Goal: Find contact information: Find contact information

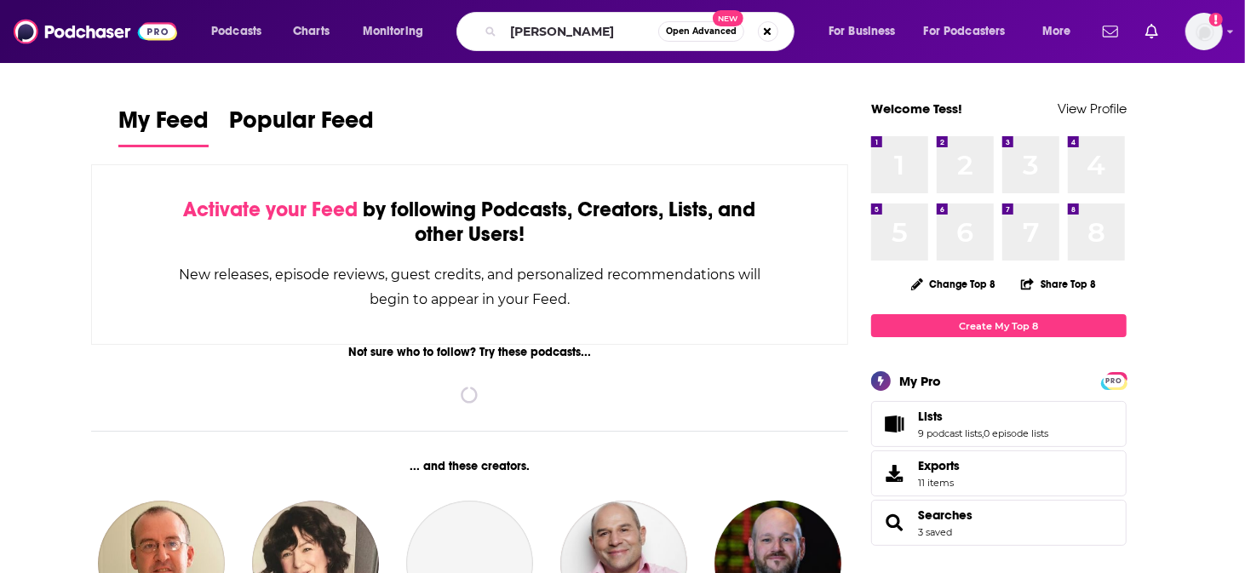
type input "[PERSON_NAME]"
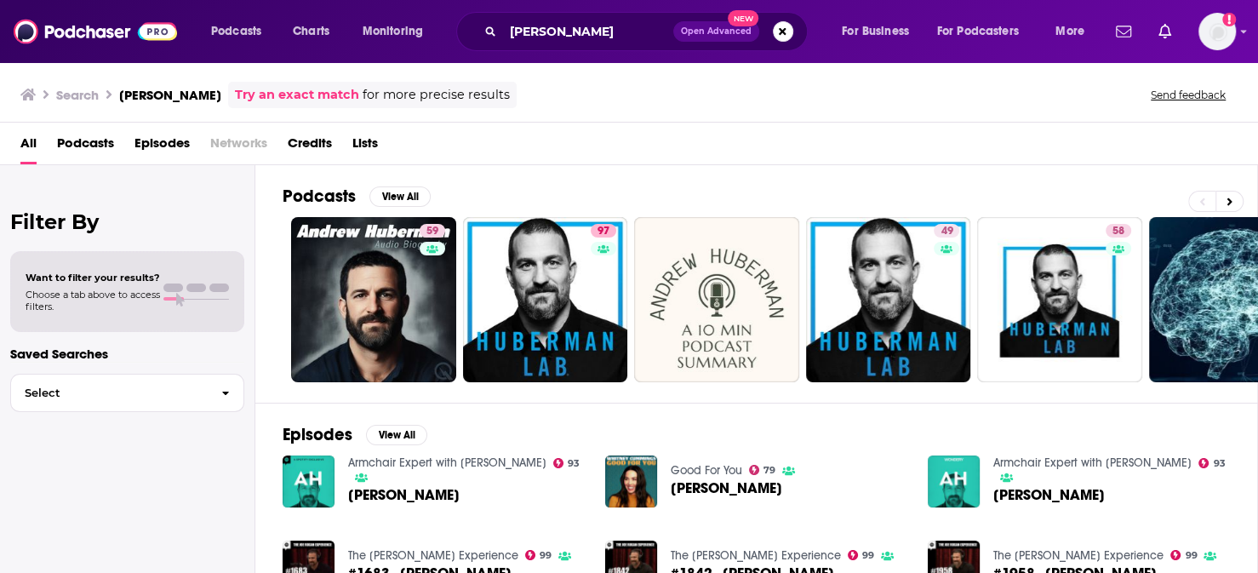
click at [633, 129] on div "All Podcasts Episodes Networks Credits Lists" at bounding box center [632, 146] width 1224 height 35
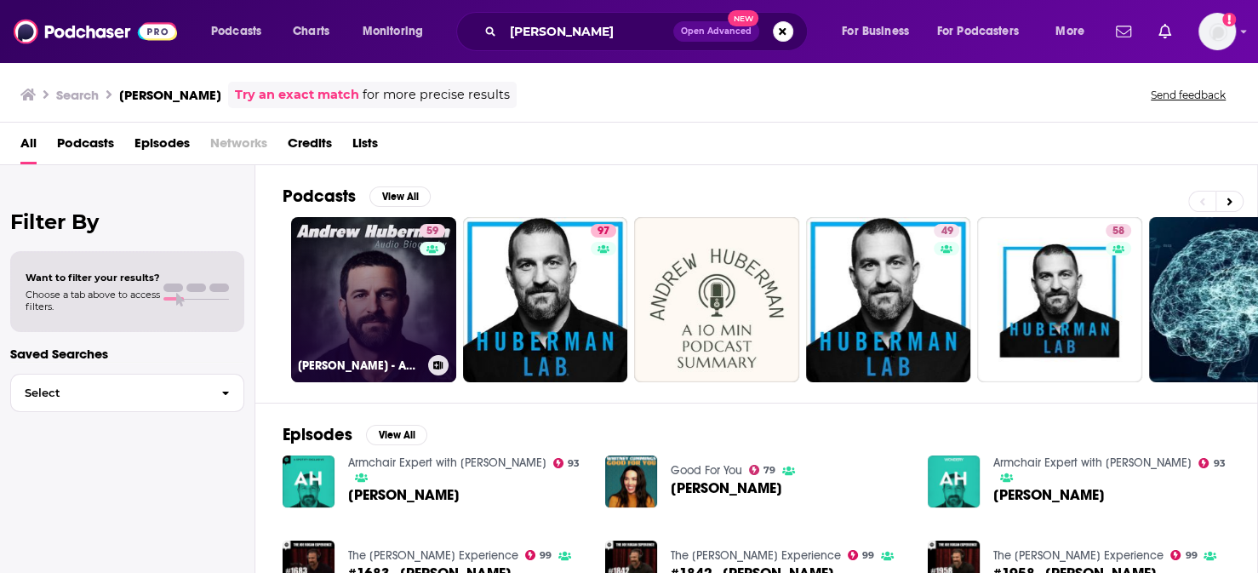
click at [325, 276] on link "59 [PERSON_NAME] - Audio Biography" at bounding box center [373, 299] width 165 height 165
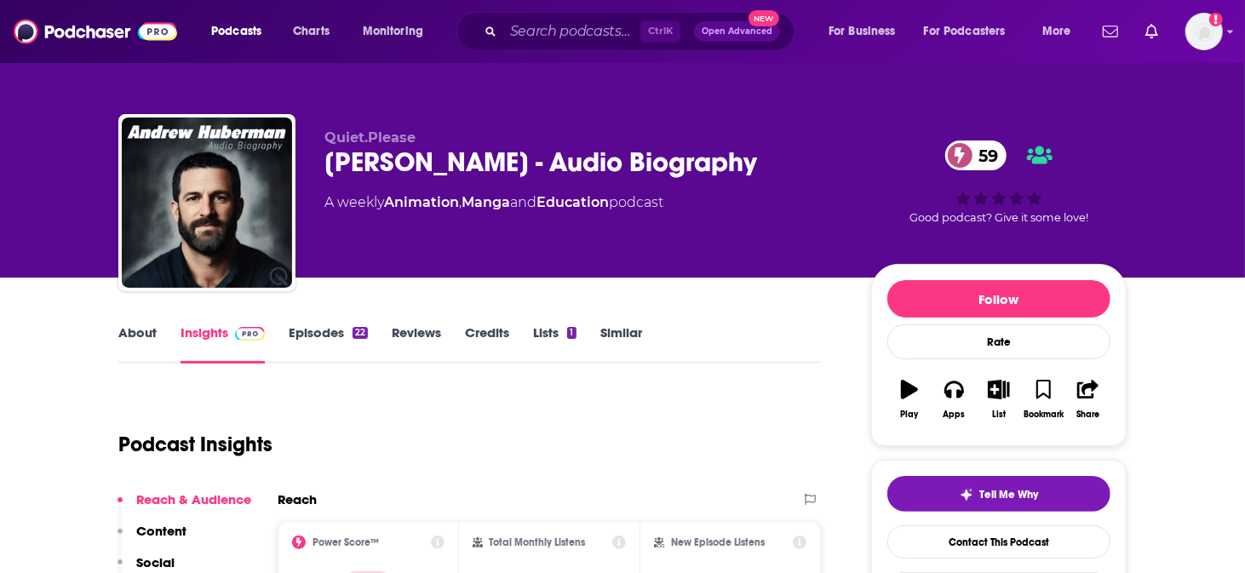
drag, startPoint x: 14, startPoint y: 323, endPoint x: 34, endPoint y: 316, distance: 21.5
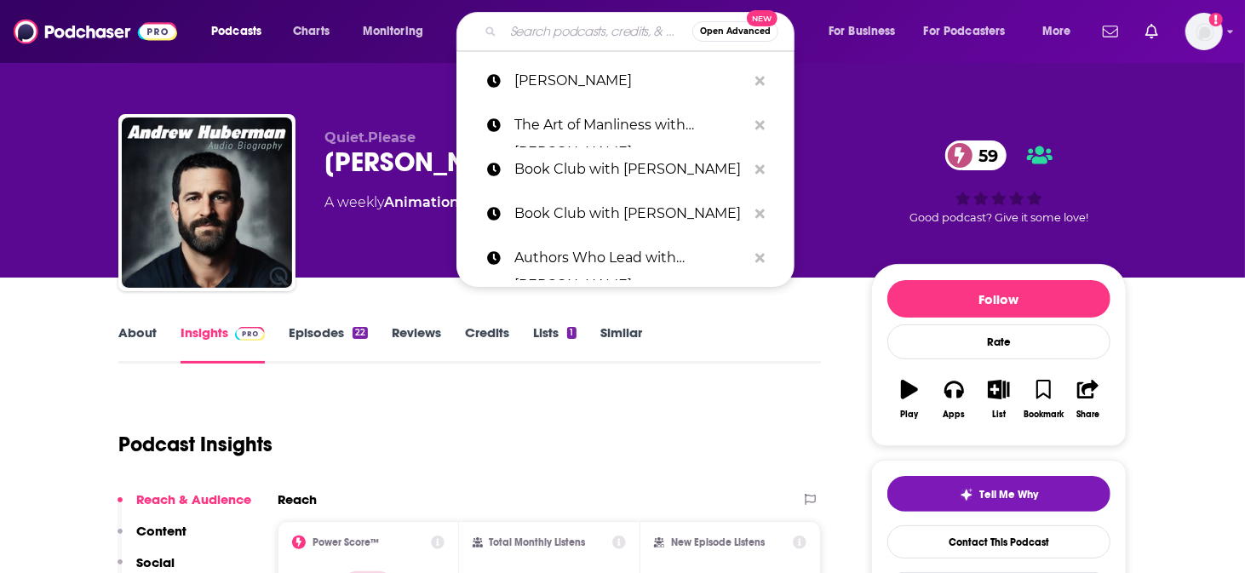
click at [594, 19] on input "Search podcasts, credits, & more..." at bounding box center [597, 31] width 189 height 27
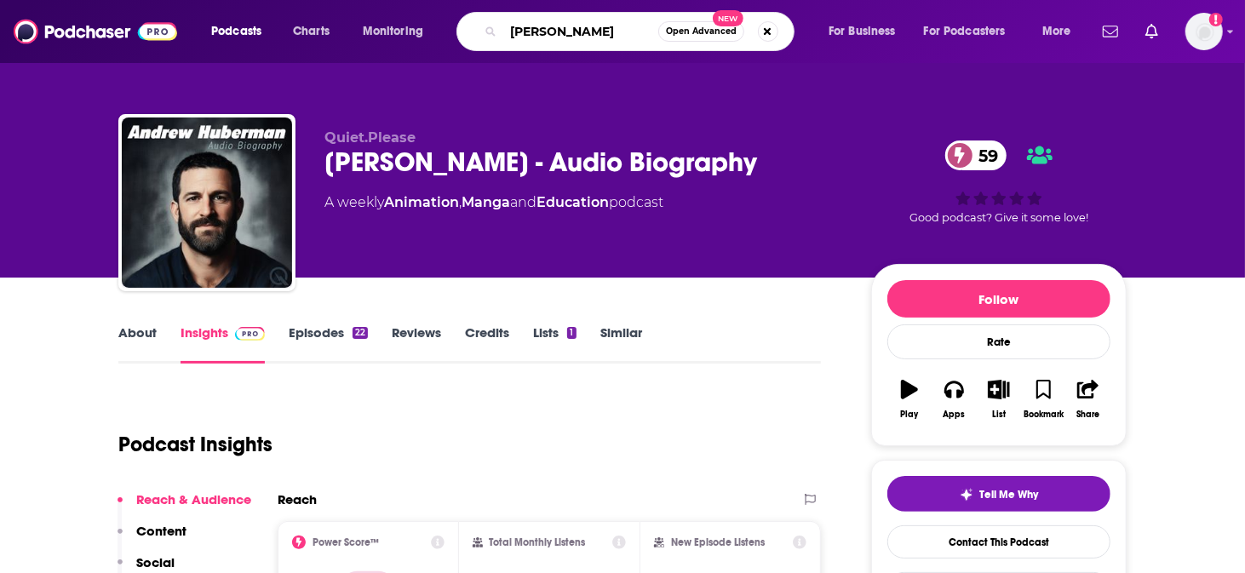
type input "[PERSON_NAME]"
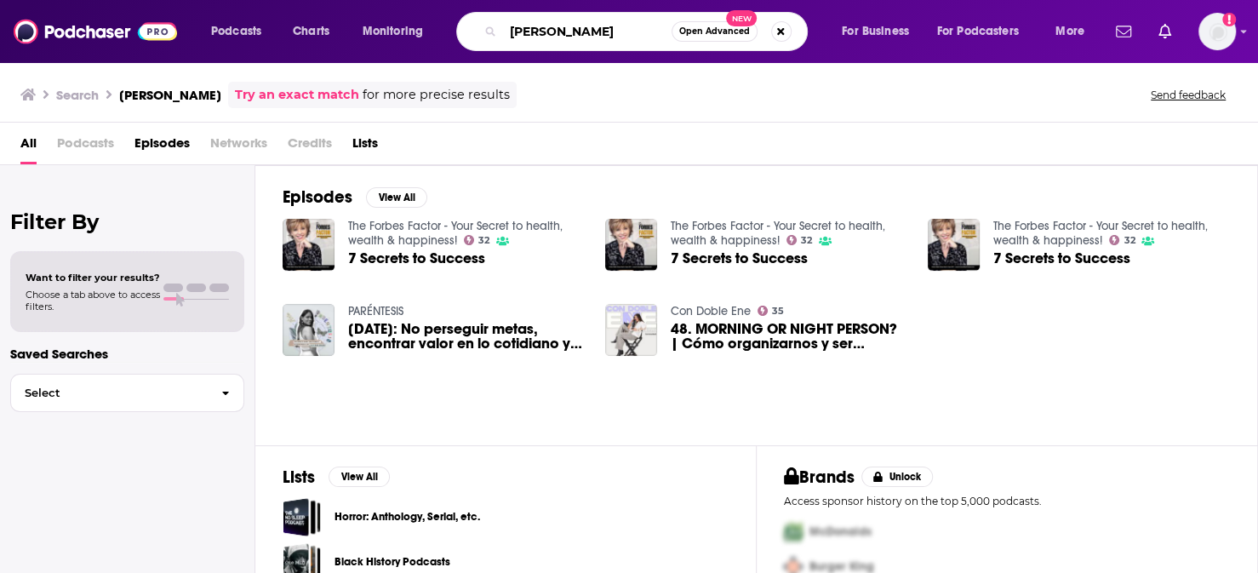
click at [383, 11] on div "Podcasts Charts Monitoring [PERSON_NAME] Open Advanced New For Business For Pod…" at bounding box center [629, 31] width 1258 height 63
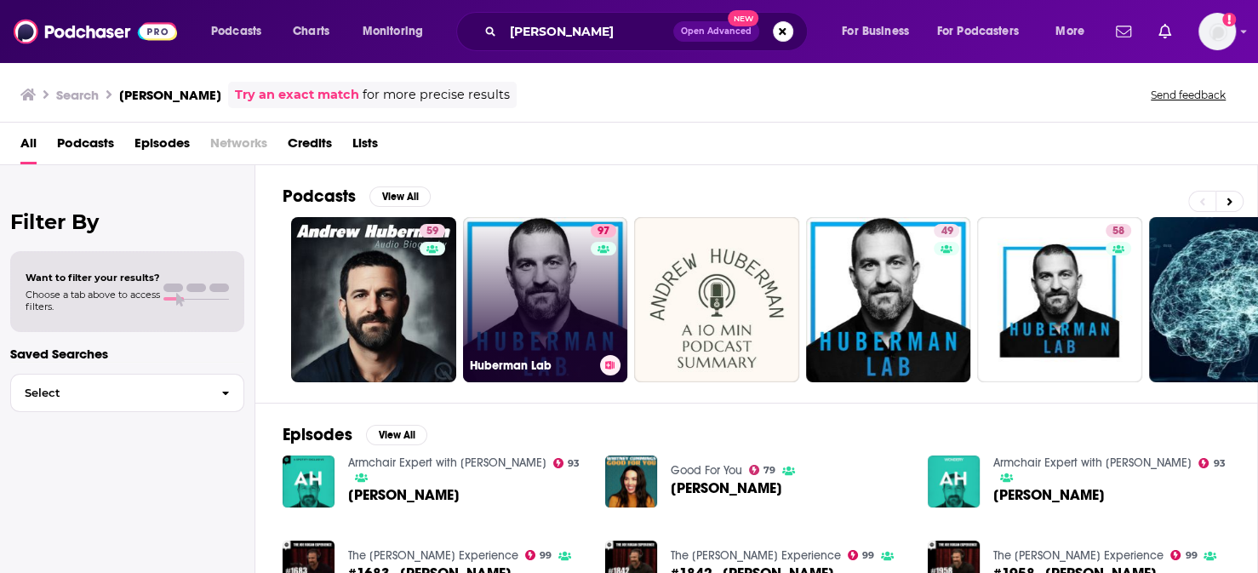
click at [497, 303] on link "97 Huberman Lab" at bounding box center [545, 299] width 165 height 165
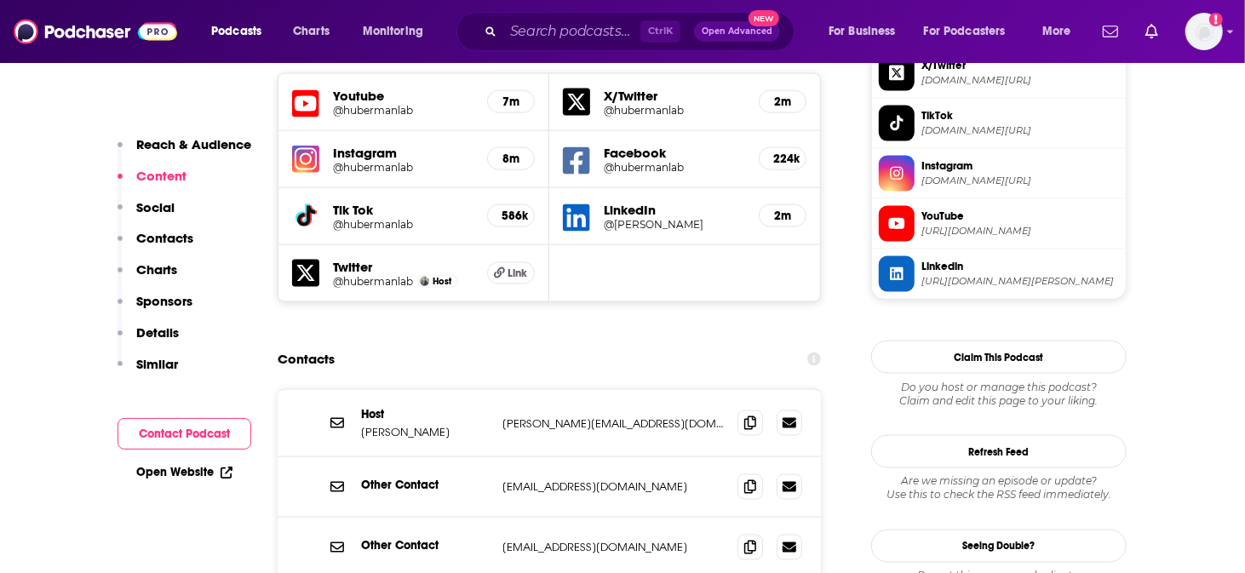
scroll to position [1561, 0]
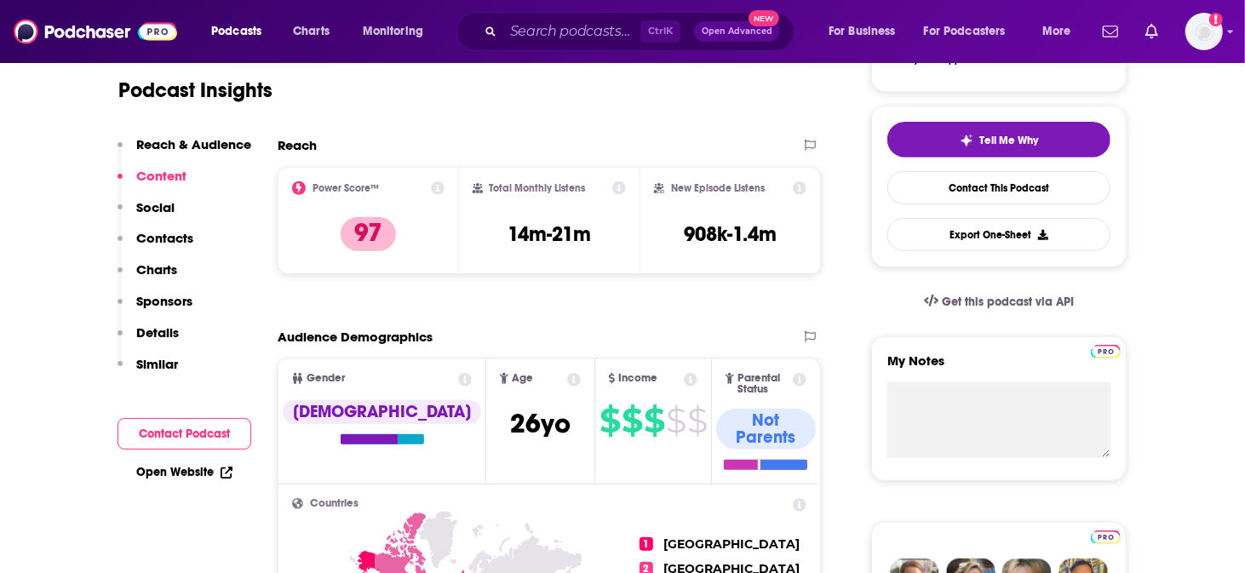
scroll to position [0, 0]
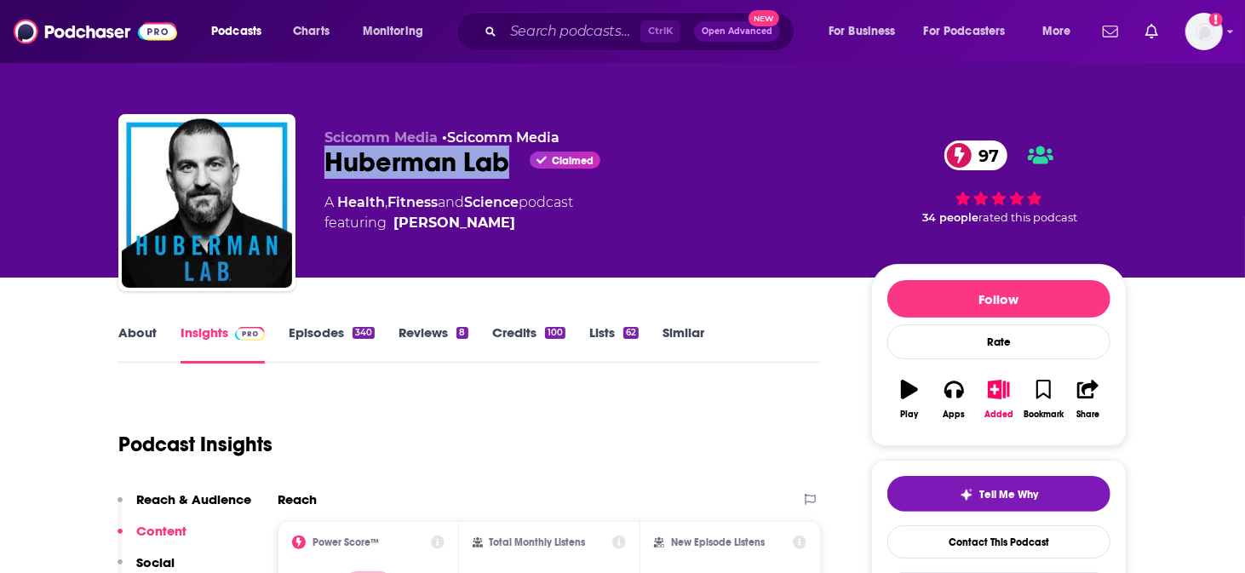
drag, startPoint x: 375, startPoint y: 146, endPoint x: 528, endPoint y: 152, distance: 152.5
click at [528, 152] on div "Huberman Lab Claimed 97" at bounding box center [583, 162] width 519 height 33
copy h2 "Huberman Lab"
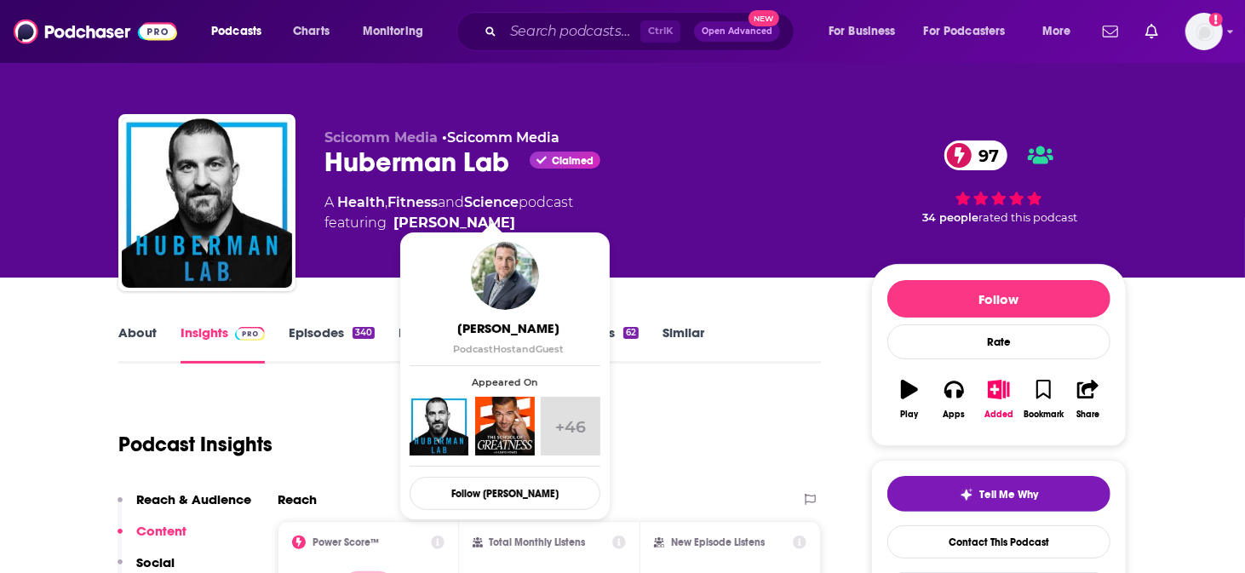
drag, startPoint x: 454, startPoint y: 194, endPoint x: 561, endPoint y: 206, distance: 107.9
click at [561, 213] on span "featuring [PERSON_NAME]" at bounding box center [448, 223] width 249 height 20
drag, startPoint x: 417, startPoint y: 202, endPoint x: 560, endPoint y: 212, distance: 143.4
click at [560, 213] on span "featuring [PERSON_NAME]" at bounding box center [448, 223] width 249 height 20
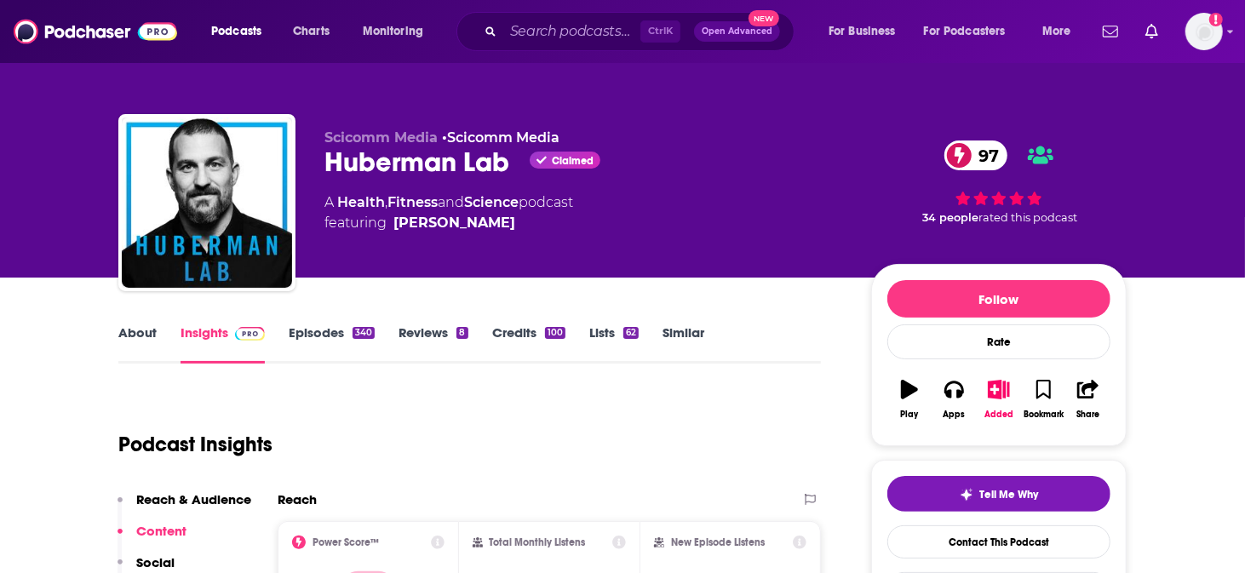
copy span "[PERSON_NAME]"
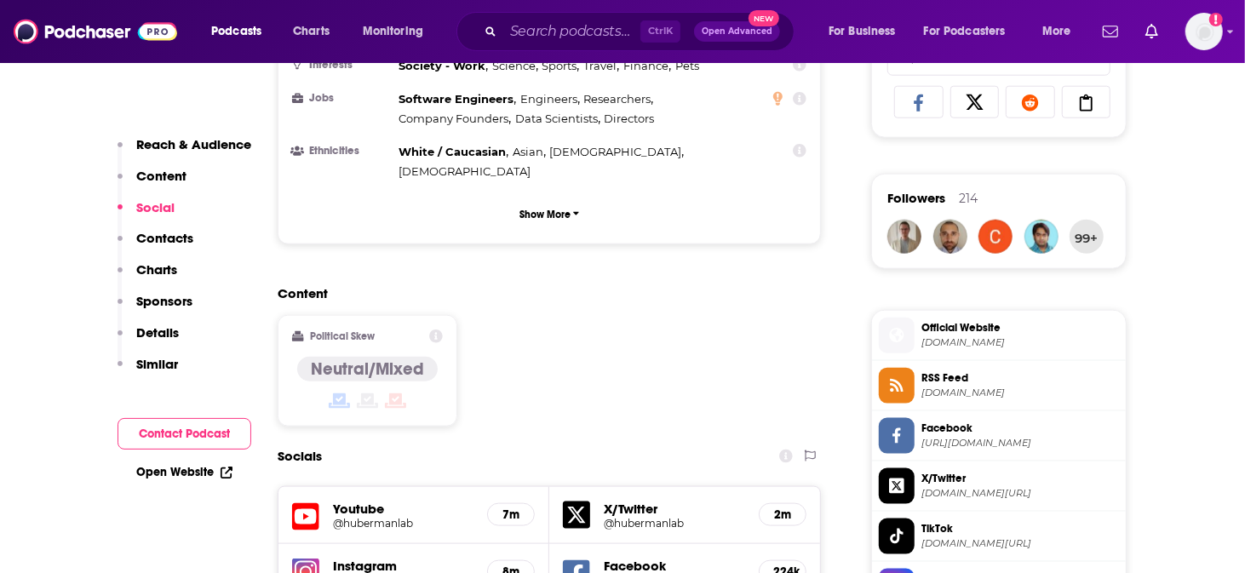
scroll to position [1418, 0]
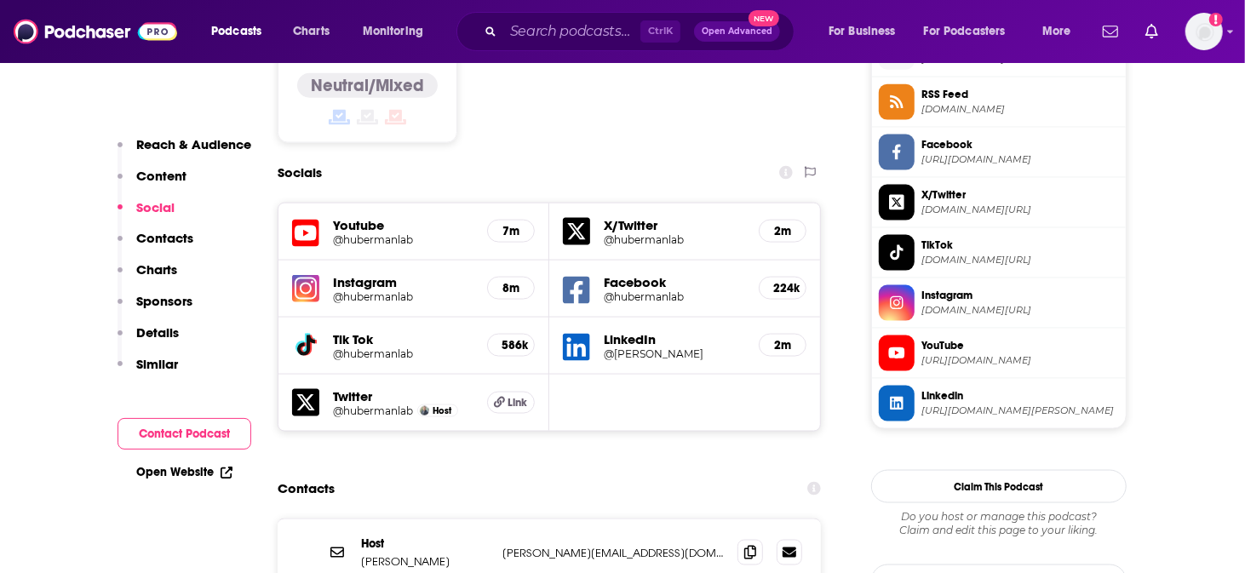
click at [703, 546] on p "[PERSON_NAME][EMAIL_ADDRESS][DOMAIN_NAME]" at bounding box center [612, 553] width 221 height 14
click at [746, 545] on icon at bounding box center [750, 552] width 12 height 14
